Goal: Entertainment & Leisure: Consume media (video, audio)

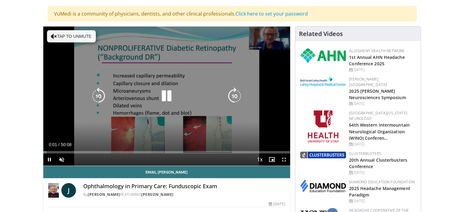
scroll to position [31, 0]
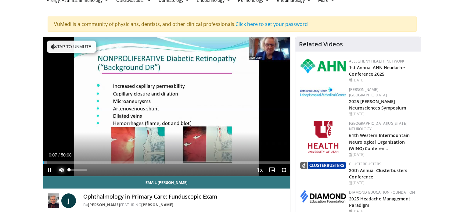
click at [58, 168] on span "Video Player" at bounding box center [62, 170] width 12 height 12
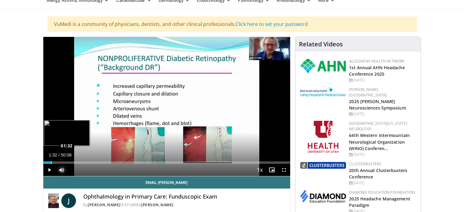
click at [51, 162] on div "Loaded : 3.62% 01:29 01:32" at bounding box center [166, 163] width 247 height 2
click at [57, 161] on video-js "**********" at bounding box center [166, 107] width 247 height 140
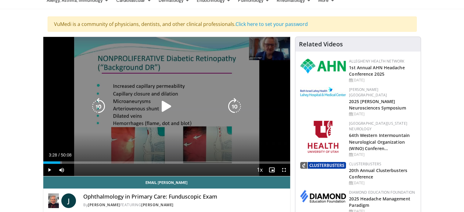
click at [60, 161] on div "Loaded : 7.64% 03:28 02:58" at bounding box center [166, 161] width 247 height 6
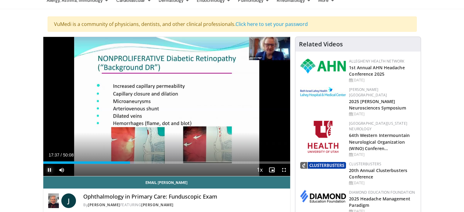
click at [47, 169] on span "Video Player" at bounding box center [49, 170] width 12 height 12
